Goal: Task Accomplishment & Management: Complete application form

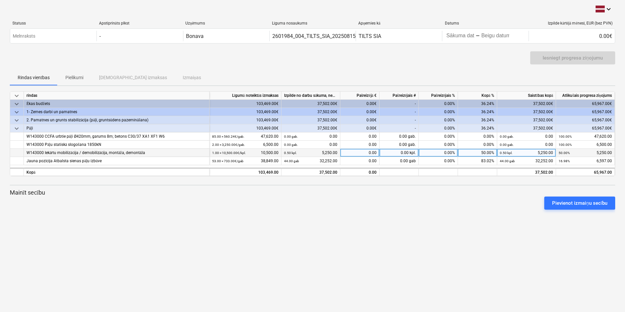
click at [400, 152] on div "0.00 kpl." at bounding box center [398, 153] width 39 height 8
type input "0,5"
click at [465, 198] on div "Pievienot izmaiņu secību" at bounding box center [312, 203] width 610 height 18
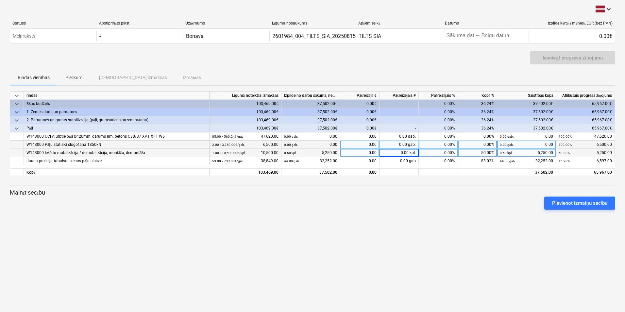
click at [410, 145] on div "0.00 gab." at bounding box center [398, 144] width 39 height 8
click at [392, 155] on div "0.00 kpl." at bounding box center [398, 153] width 39 height 8
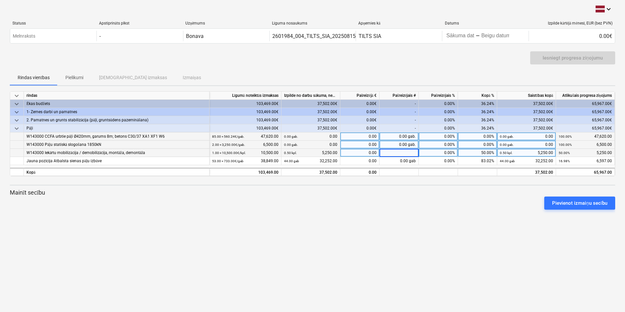
click at [396, 137] on div "0.00 gab." at bounding box center [398, 136] width 39 height 8
type input "85"
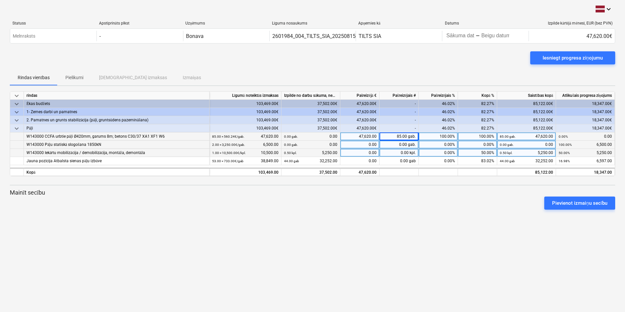
click at [399, 142] on div "0.00 gab." at bounding box center [398, 144] width 39 height 8
click at [405, 151] on div "0.00 kpl." at bounding box center [398, 153] width 39 height 8
type input "0.5"
drag, startPoint x: 412, startPoint y: 256, endPoint x: 403, endPoint y: 229, distance: 28.0
click at [410, 251] on div "keyboard_arrow_down Statuss Apstiprināts plkst Uzņēmums Līguma nosaukums Apņemi…" at bounding box center [312, 156] width 625 height 312
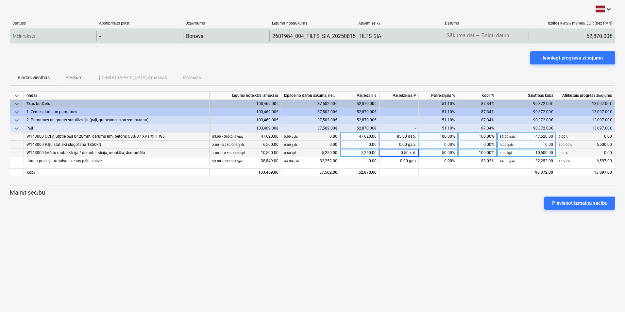
click at [467, 37] on body "keyboard_arrow_down Statuss Apstiprināts plkst Uzņēmums Līguma nosaukums Apņemi…" at bounding box center [312, 156] width 625 height 312
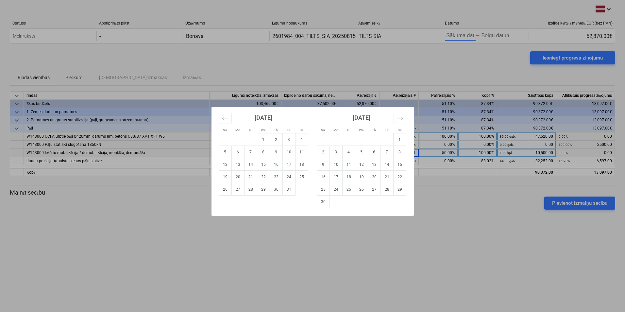
click at [221, 117] on button "Move backward to switch to the previous month." at bounding box center [225, 118] width 13 height 11
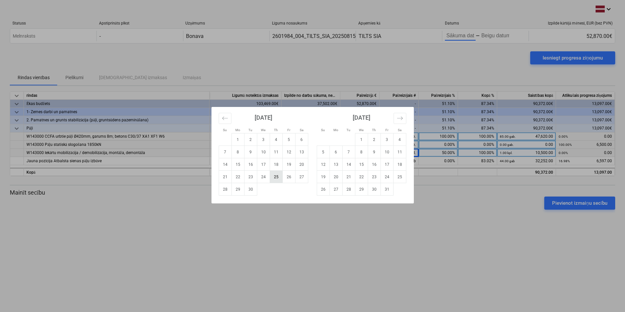
click at [276, 175] on td "25" at bounding box center [276, 177] width 13 height 12
type input "[DATE]"
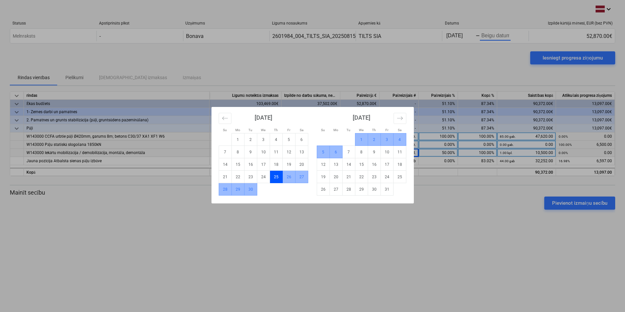
click at [335, 150] on td "6" at bounding box center [335, 152] width 13 height 12
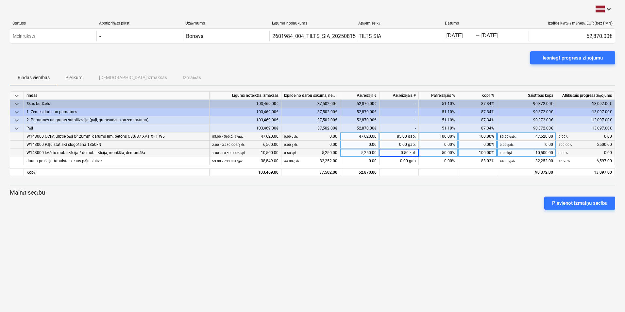
click at [365, 229] on div "keyboard_arrow_down Statuss Apstiprināts plkst Uzņēmums Līguma nosaukums Apņemi…" at bounding box center [312, 156] width 625 height 312
click at [567, 63] on button "Iesniegt progresa ziņojumu" at bounding box center [572, 57] width 85 height 13
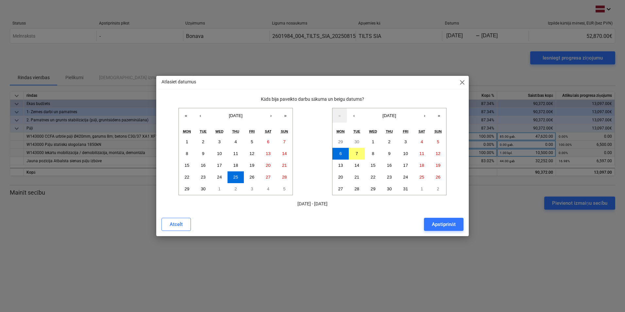
click at [447, 226] on div "Apstiprināt" at bounding box center [444, 224] width 24 height 8
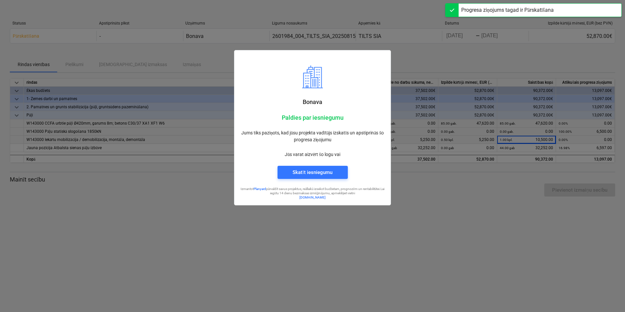
click at [445, 210] on div at bounding box center [312, 156] width 625 height 312
